Goal: Task Accomplishment & Management: Manage account settings

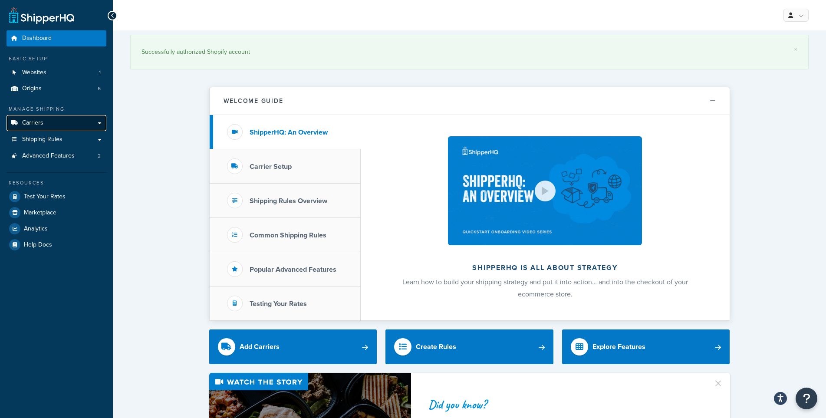
click at [49, 124] on link "Carriers" at bounding box center [57, 123] width 100 height 16
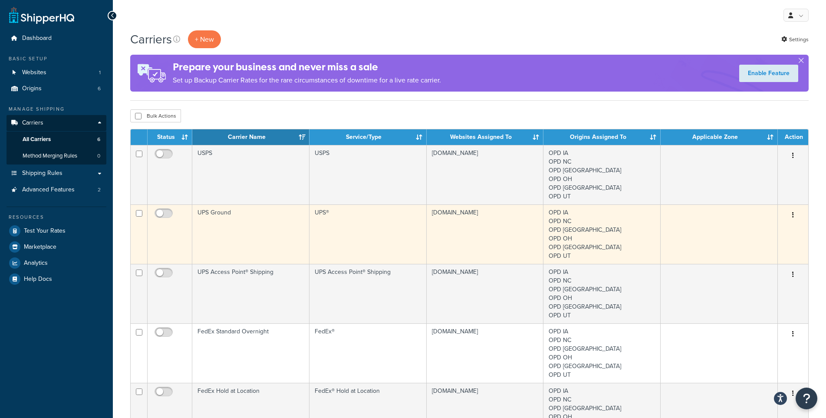
click at [210, 212] on td "UPS Ground" at bounding box center [250, 233] width 117 height 59
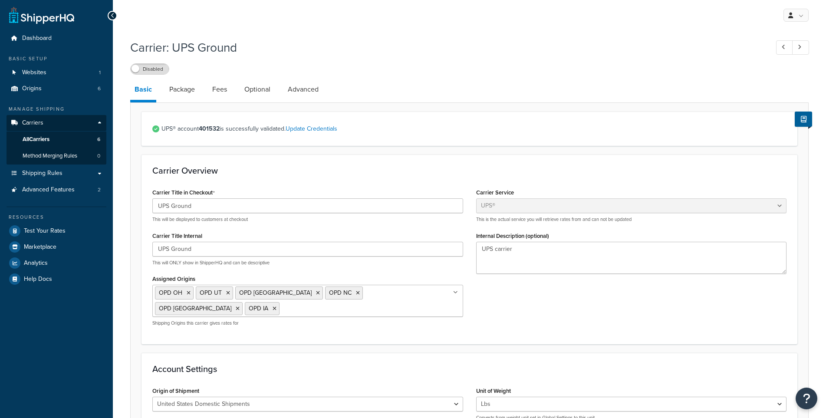
select select "ups"
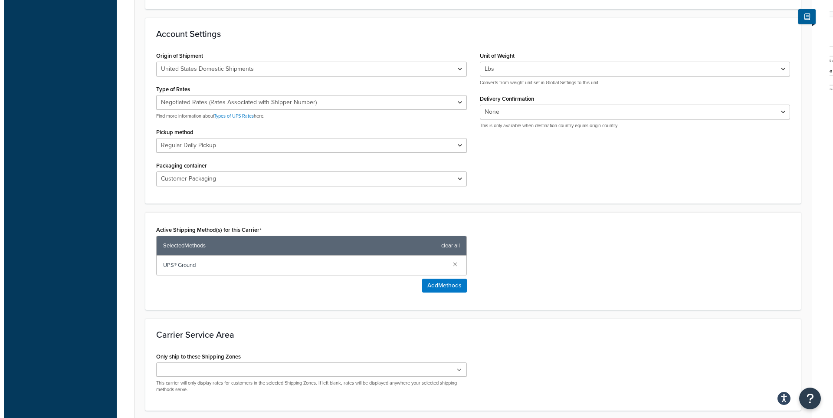
scroll to position [347, 0]
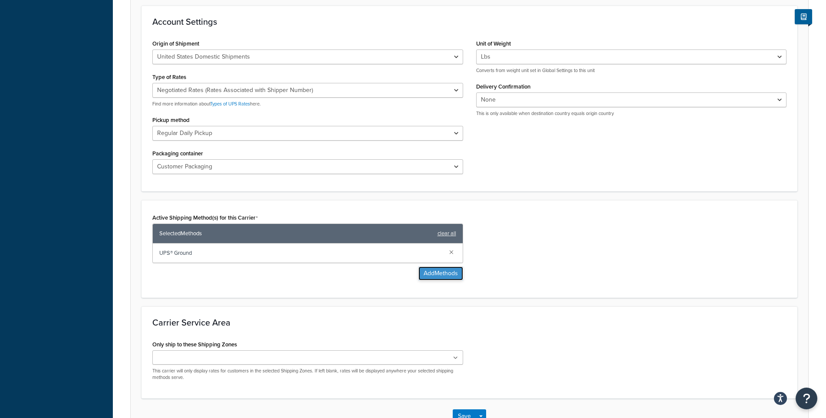
click at [431, 272] on button "Add Methods" at bounding box center [440, 273] width 45 height 14
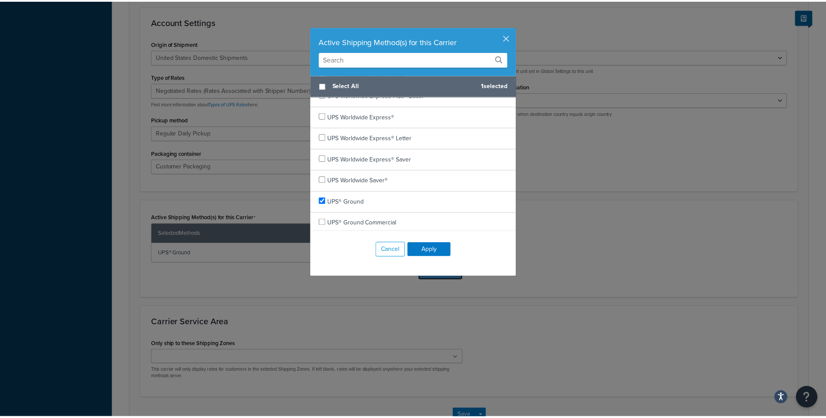
scroll to position [502, 0]
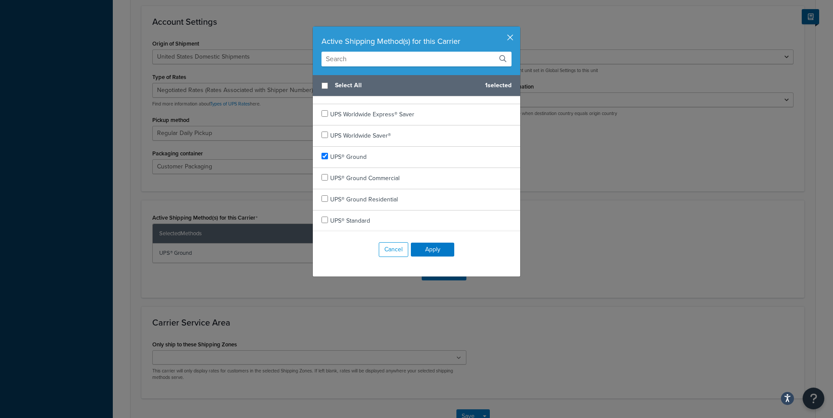
click at [518, 29] on button "button" at bounding box center [519, 27] width 2 height 2
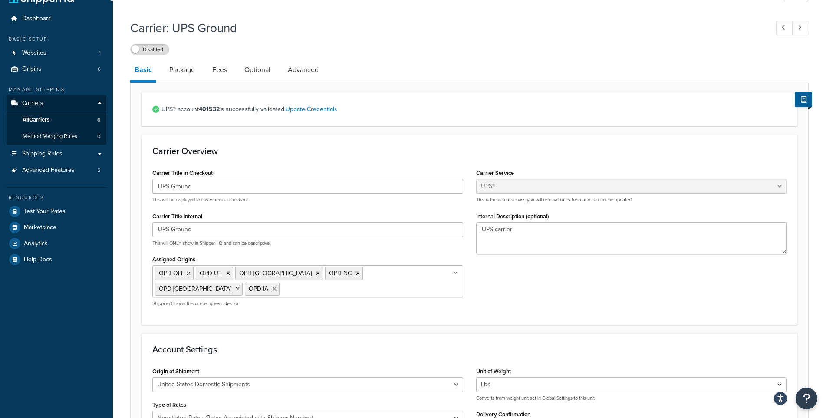
scroll to position [0, 0]
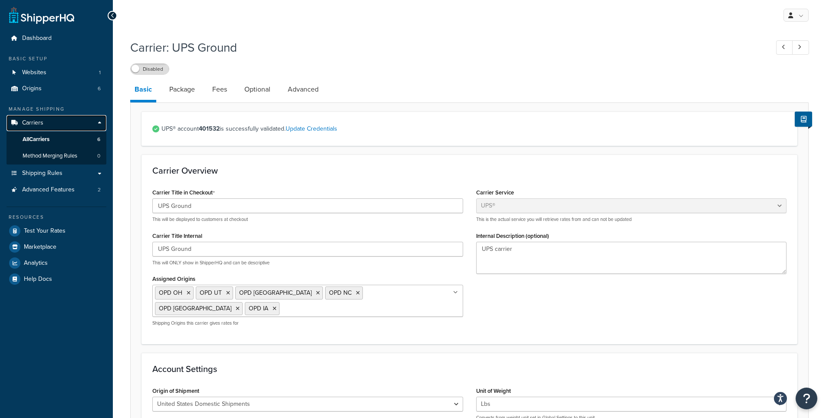
click at [56, 124] on link "Carriers" at bounding box center [57, 123] width 100 height 16
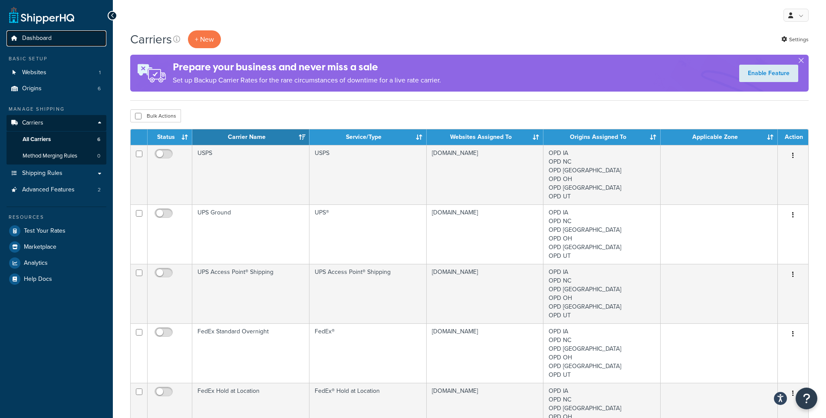
click at [50, 35] on span "Dashboard" at bounding box center [37, 38] width 30 height 7
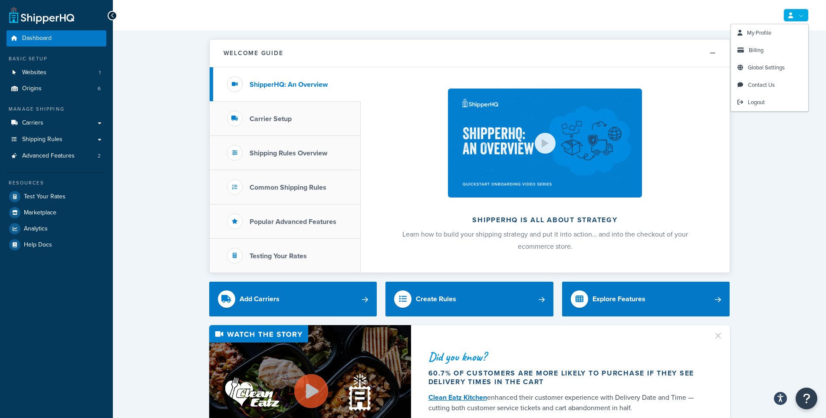
click at [797, 12] on link at bounding box center [795, 15] width 25 height 13
click at [774, 47] on link "Billing" at bounding box center [769, 50] width 77 height 17
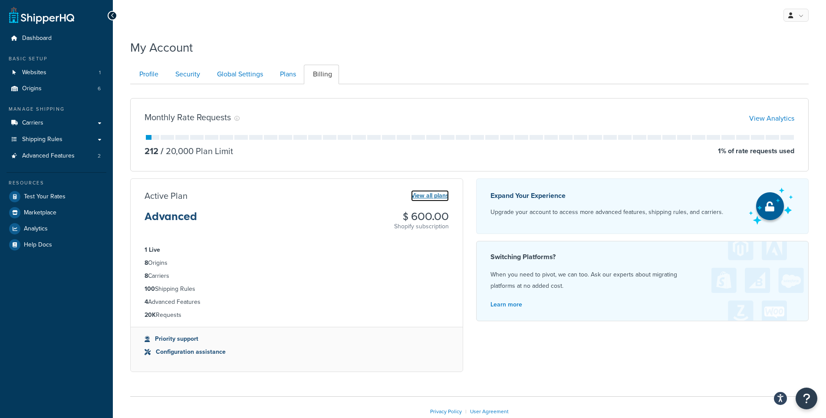
click at [445, 197] on link "View all plans" at bounding box center [430, 195] width 38 height 11
